Goal: Task Accomplishment & Management: Complete application form

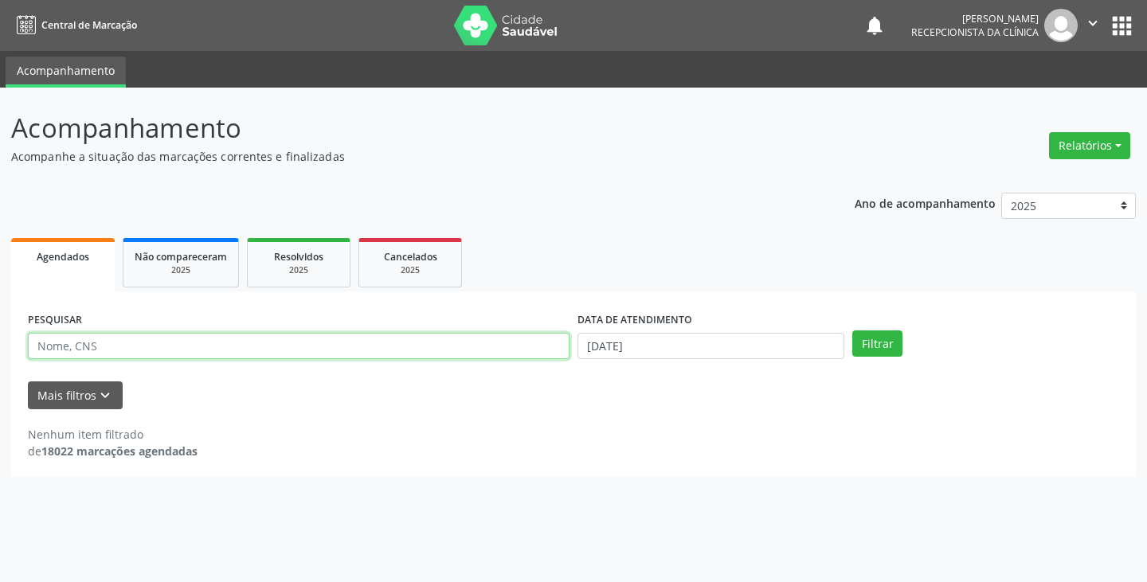
click at [452, 347] on input "text" at bounding box center [299, 346] width 542 height 27
type input "manoel"
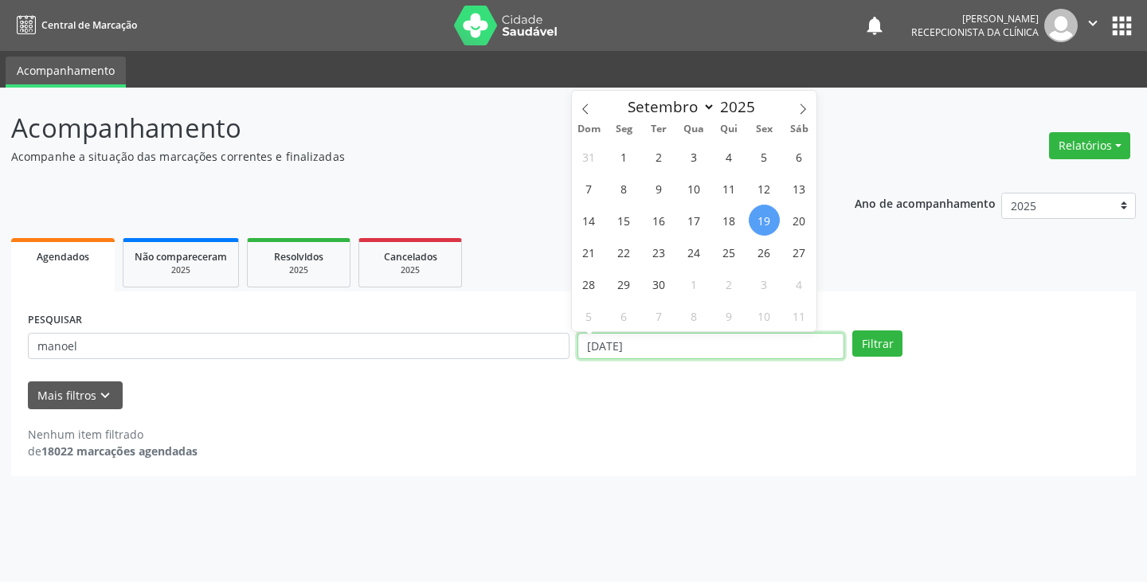
click at [656, 343] on input "[DATE]" at bounding box center [711, 346] width 267 height 27
click at [598, 343] on input "[DATE]" at bounding box center [711, 346] width 267 height 27
drag, startPoint x: 644, startPoint y: 349, endPoint x: 677, endPoint y: 344, distance: 33.8
click at [676, 344] on input "[DATE]" at bounding box center [711, 346] width 267 height 27
click at [735, 221] on span "18" at bounding box center [729, 220] width 31 height 31
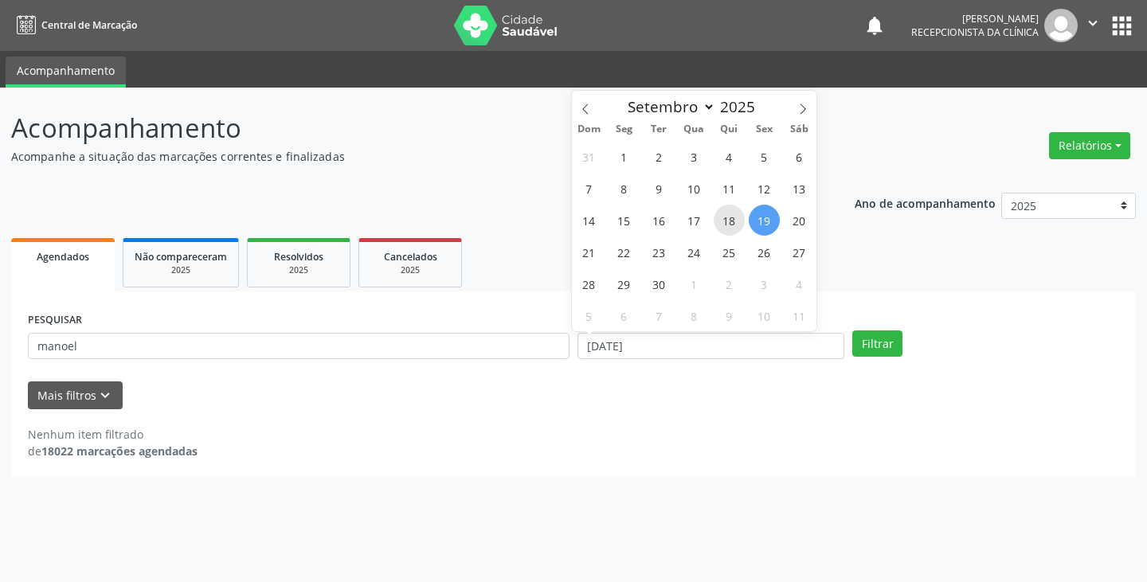
type input "[DATE]"
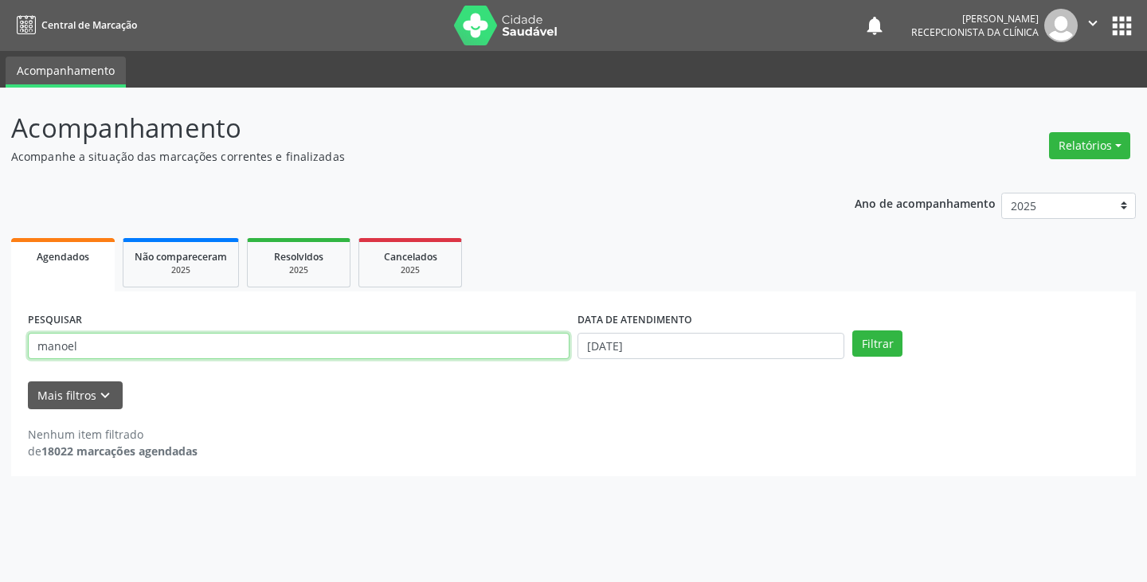
click at [299, 351] on input "manoel" at bounding box center [299, 346] width 542 height 27
type input "[PERSON_NAME]"
click at [852, 331] on button "Filtrar" at bounding box center [877, 344] width 50 height 27
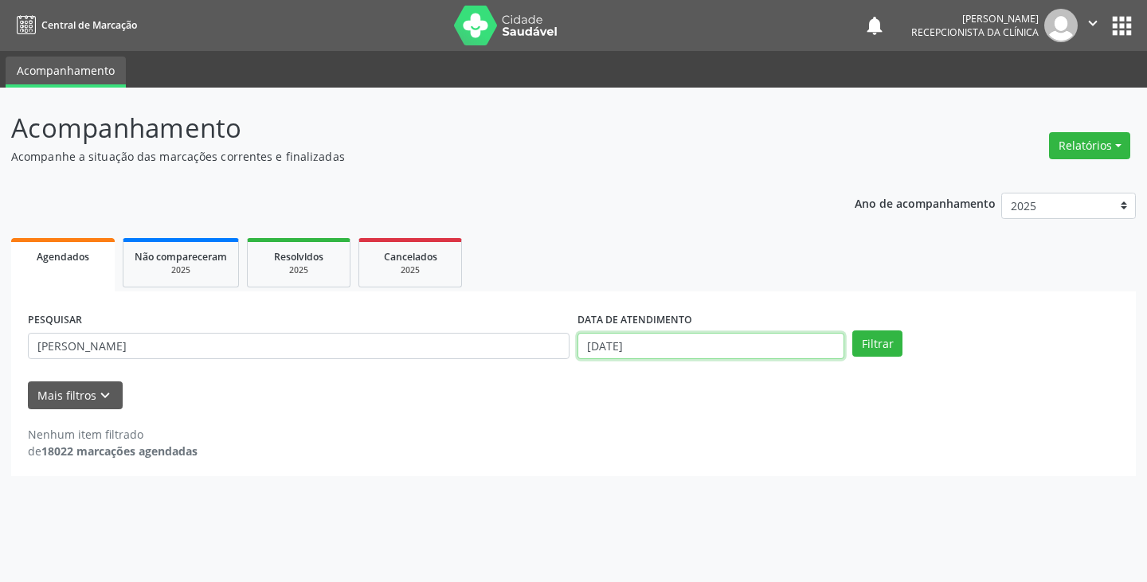
drag, startPoint x: 676, startPoint y: 340, endPoint x: 694, endPoint y: 344, distance: 18.0
click at [693, 344] on input "[DATE]" at bounding box center [711, 346] width 267 height 27
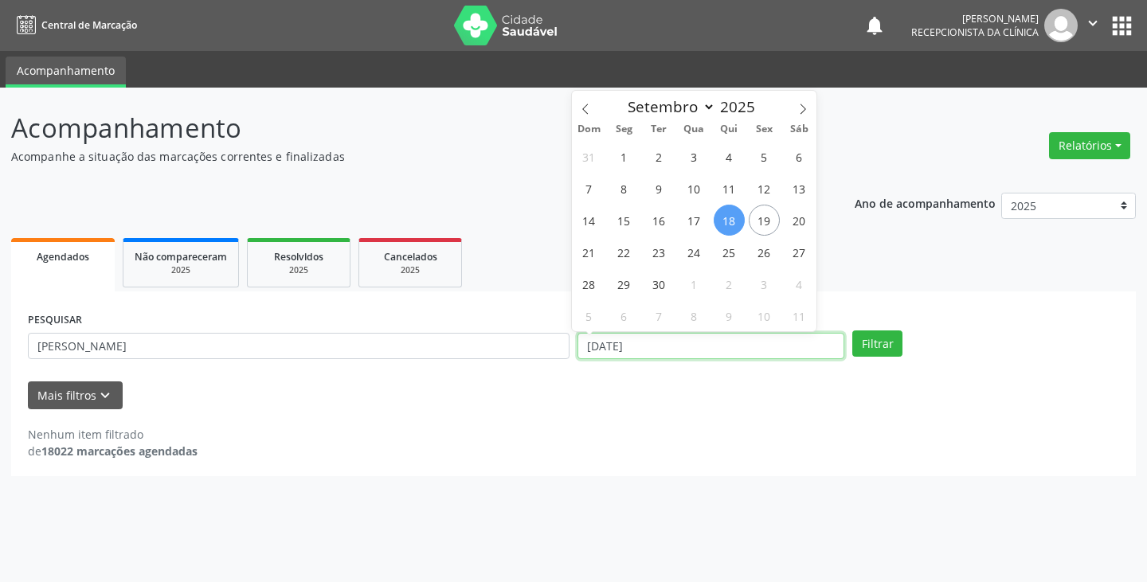
click at [852, 331] on button "Filtrar" at bounding box center [877, 344] width 50 height 27
